Goal: Navigation & Orientation: Understand site structure

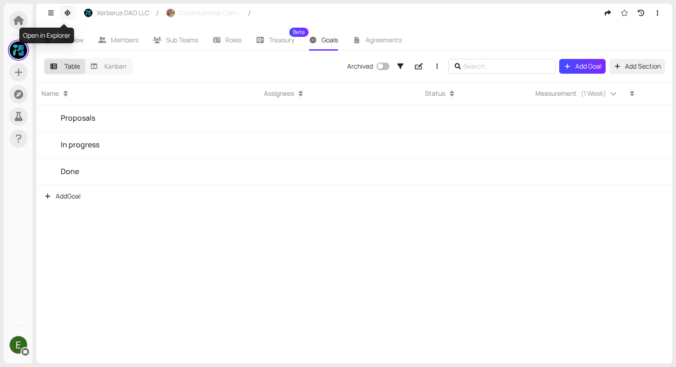
click at [67, 16] on icon "button" at bounding box center [67, 13] width 8 height 6
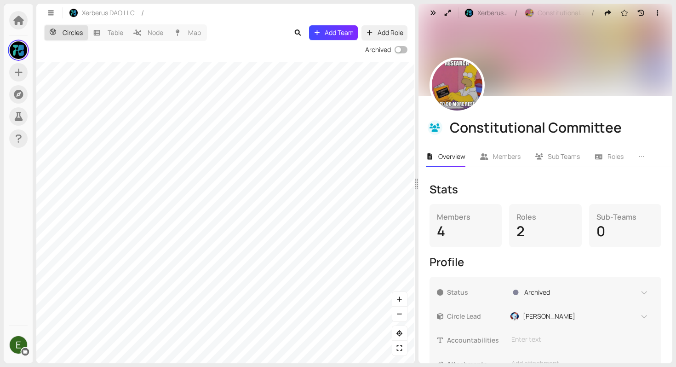
click at [368, 47] on div "Circles Table Node Map Add Team Add Role Archived" at bounding box center [225, 192] width 379 height 341
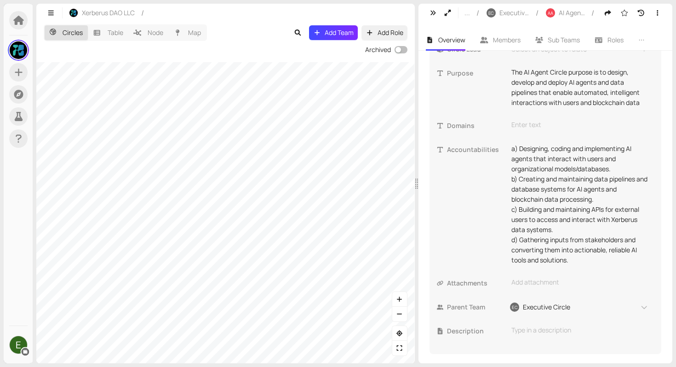
scroll to position [269, 0]
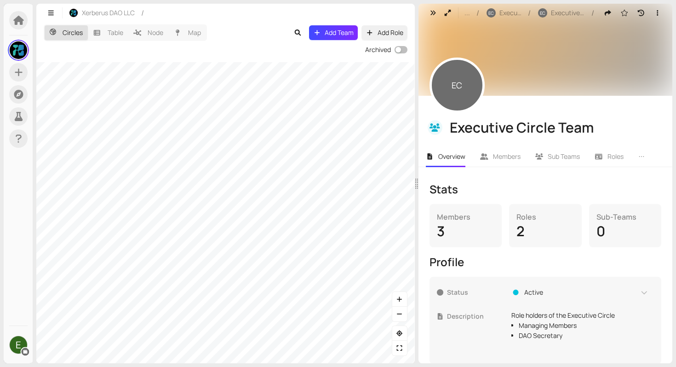
scroll to position [12, 0]
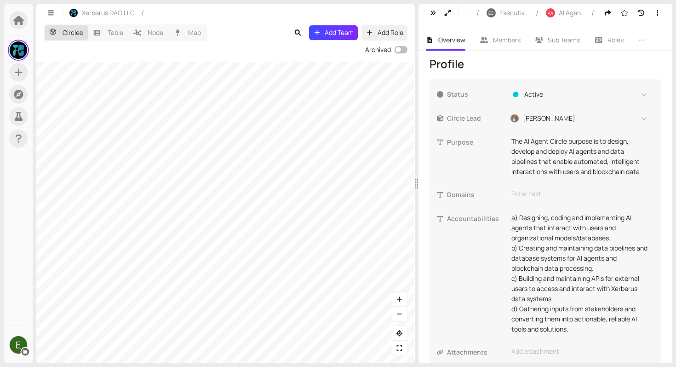
scroll to position [269, 0]
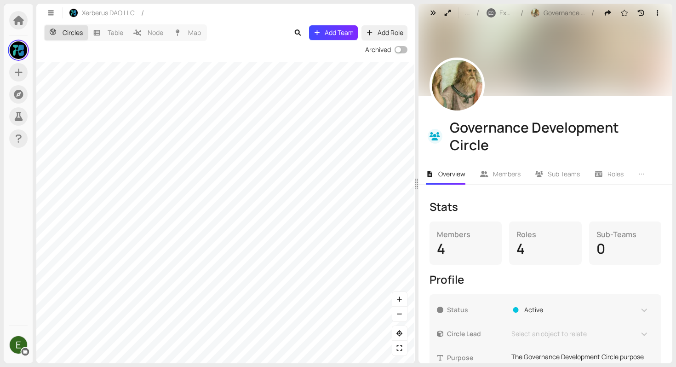
click at [370, 62] on div "Circles Table Node Map Add Team Add Role Archived" at bounding box center [225, 192] width 379 height 341
